Goal: Transaction & Acquisition: Subscribe to service/newsletter

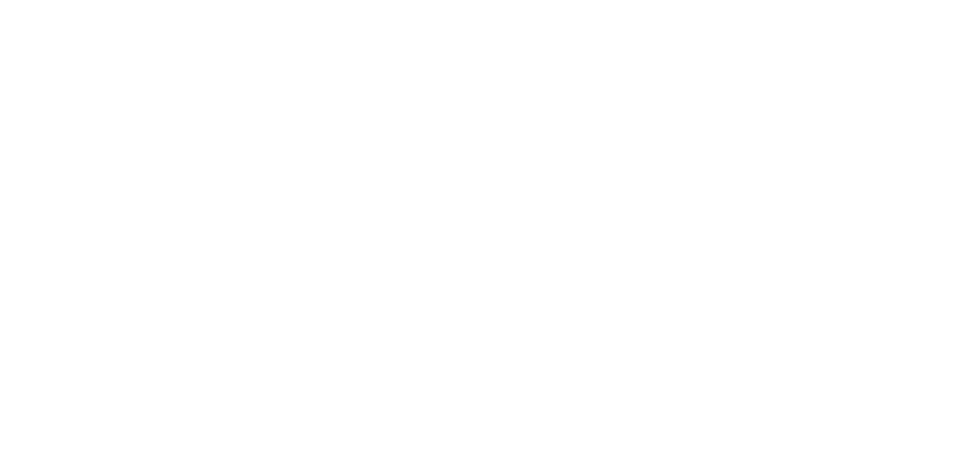
click at [786, 178] on h1 "SharePoint Design has never been so easy" at bounding box center [480, 182] width 734 height 95
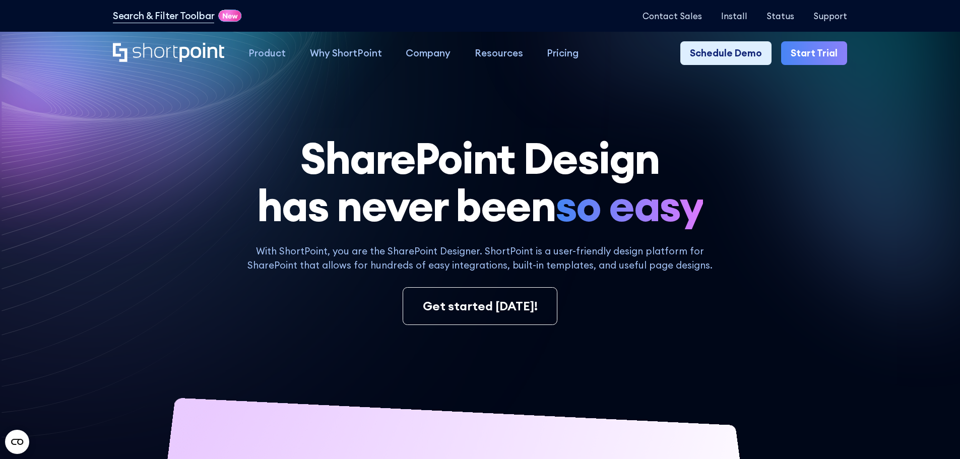
click at [817, 48] on link "Start Trial" at bounding box center [814, 53] width 66 height 24
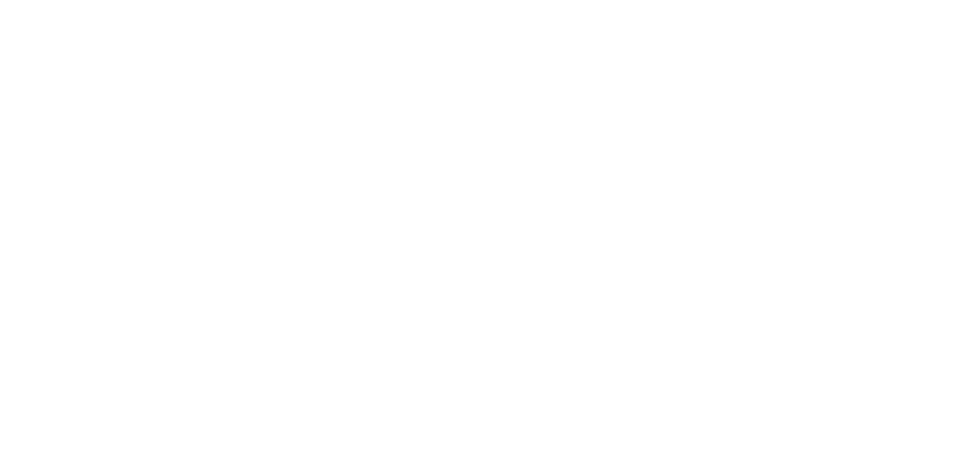
select select "+421"
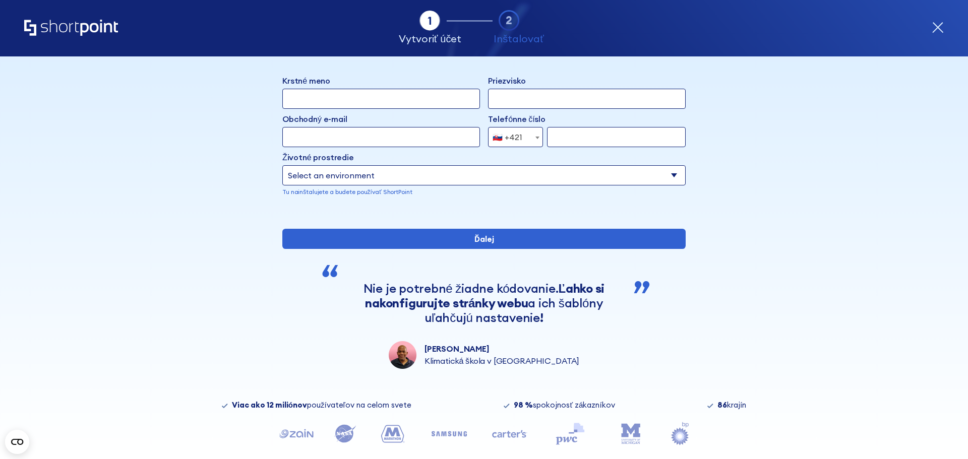
scroll to position [136, 0]
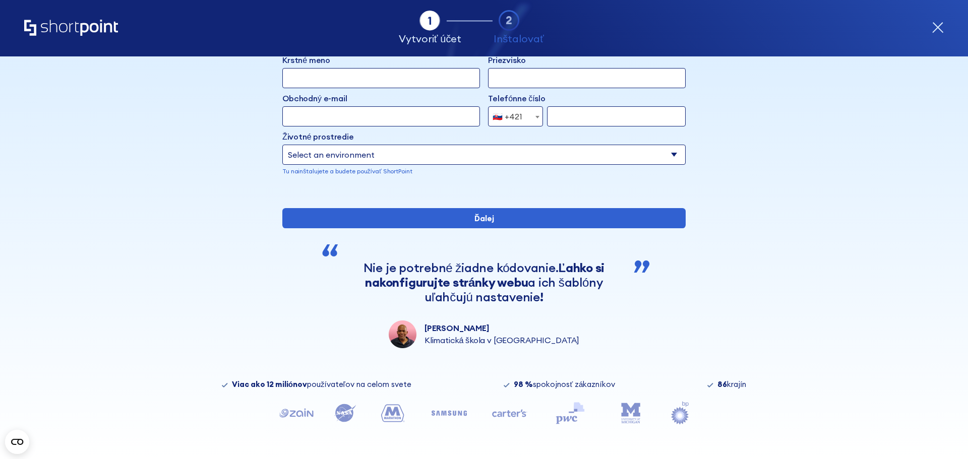
click at [74, 27] on icon "Domov" at bounding box center [71, 28] width 94 height 16
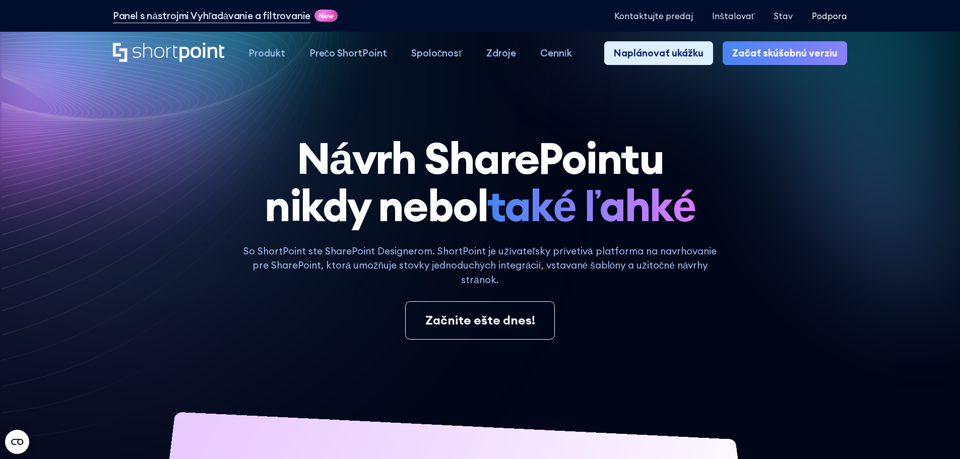
click at [839, 20] on font "Podpora" at bounding box center [829, 16] width 35 height 11
